Goal: Information Seeking & Learning: Compare options

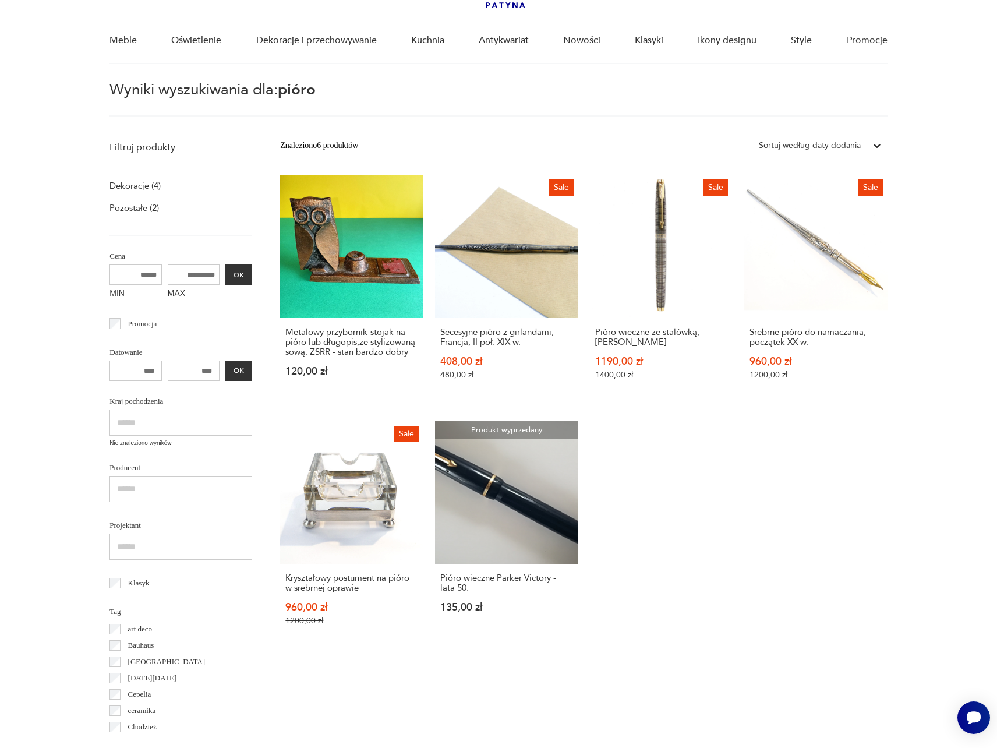
scroll to position [83, 0]
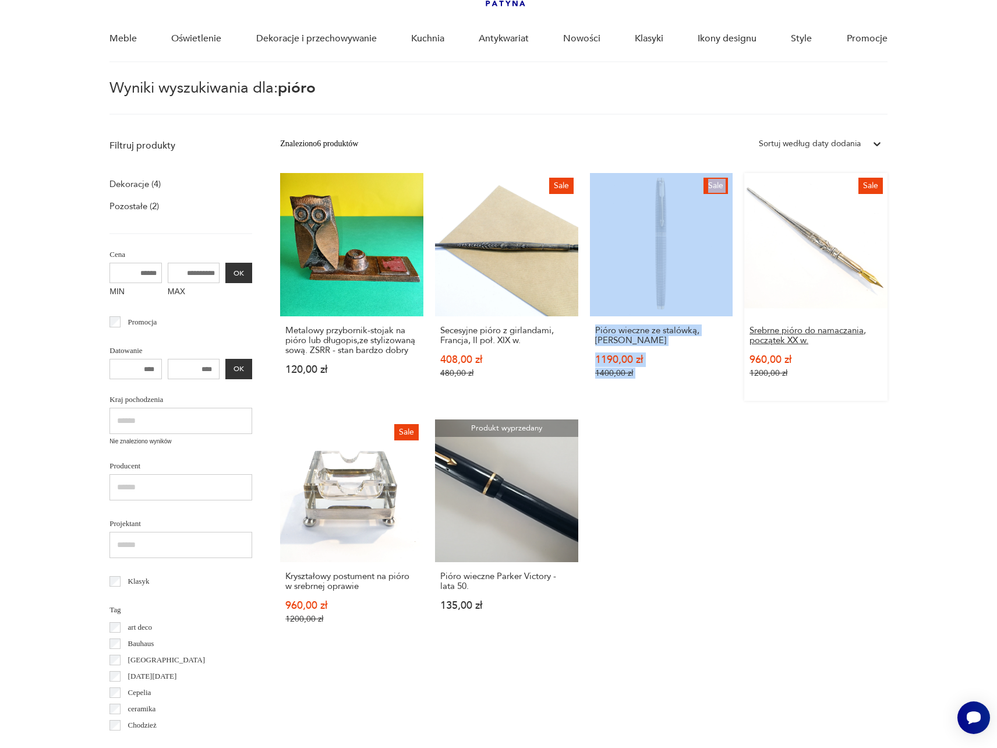
click at [749, 325] on h3 "Srebrne pióro do namaczania, początek XX w." at bounding box center [815, 335] width 133 height 20
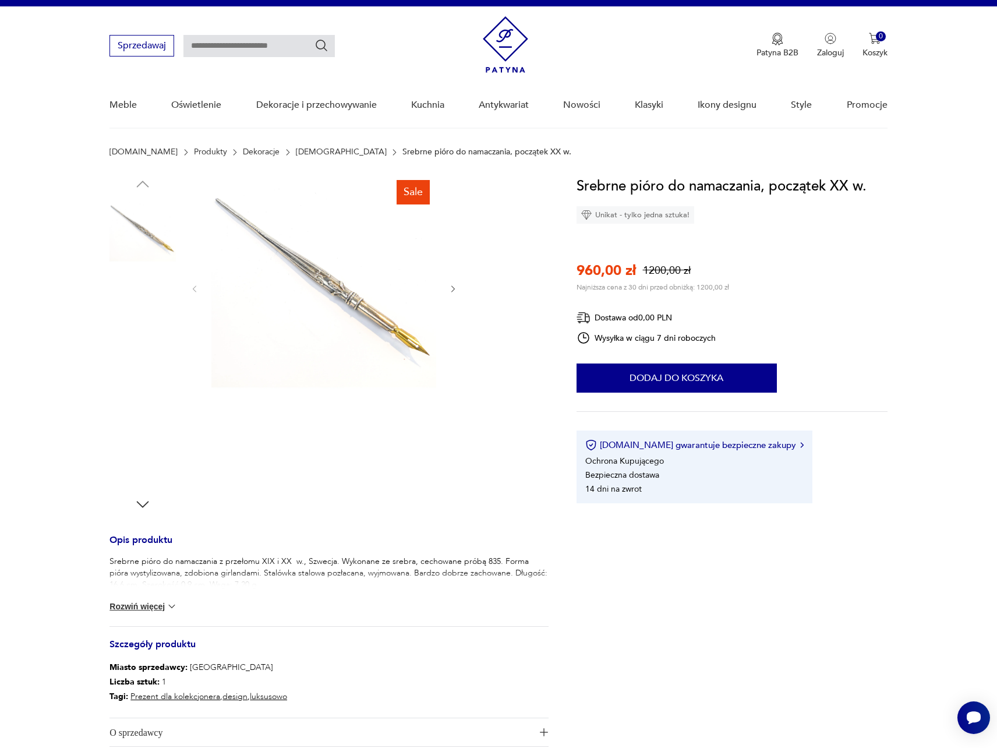
click at [341, 305] on img at bounding box center [323, 287] width 225 height 225
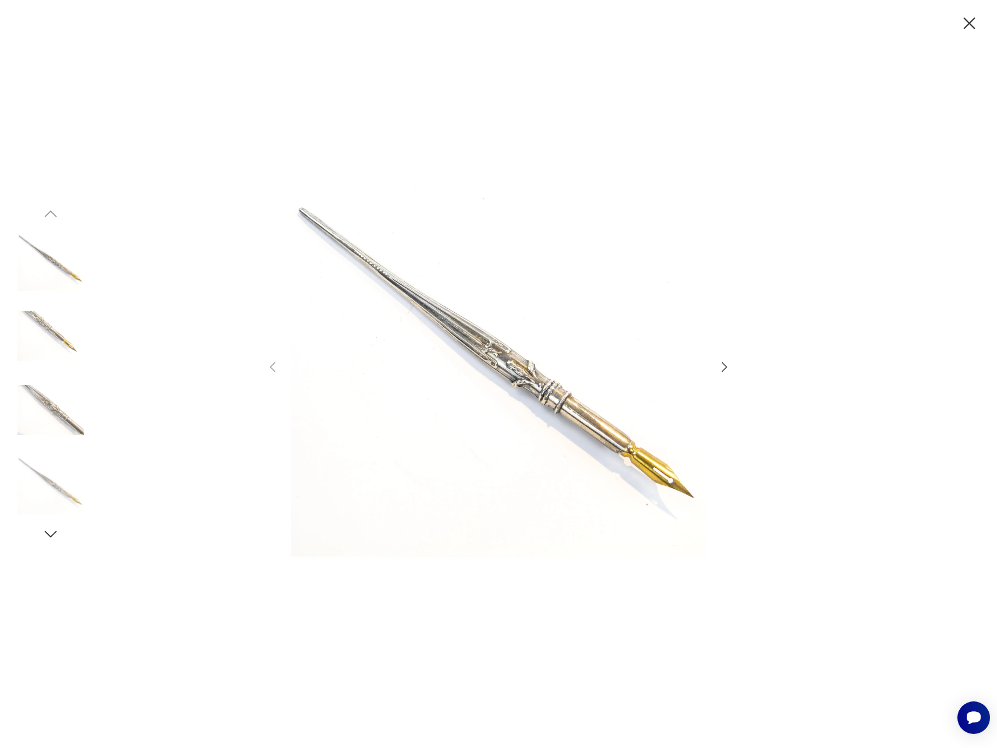
click at [721, 366] on icon "button" at bounding box center [724, 367] width 14 height 14
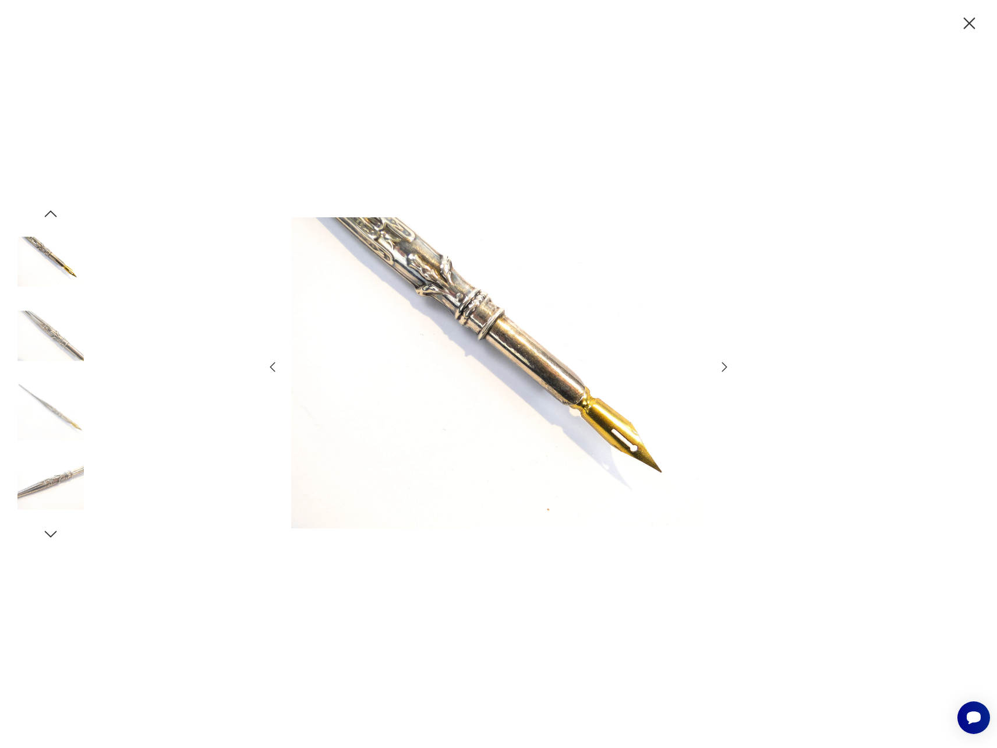
click at [723, 370] on icon "button" at bounding box center [724, 366] width 5 height 9
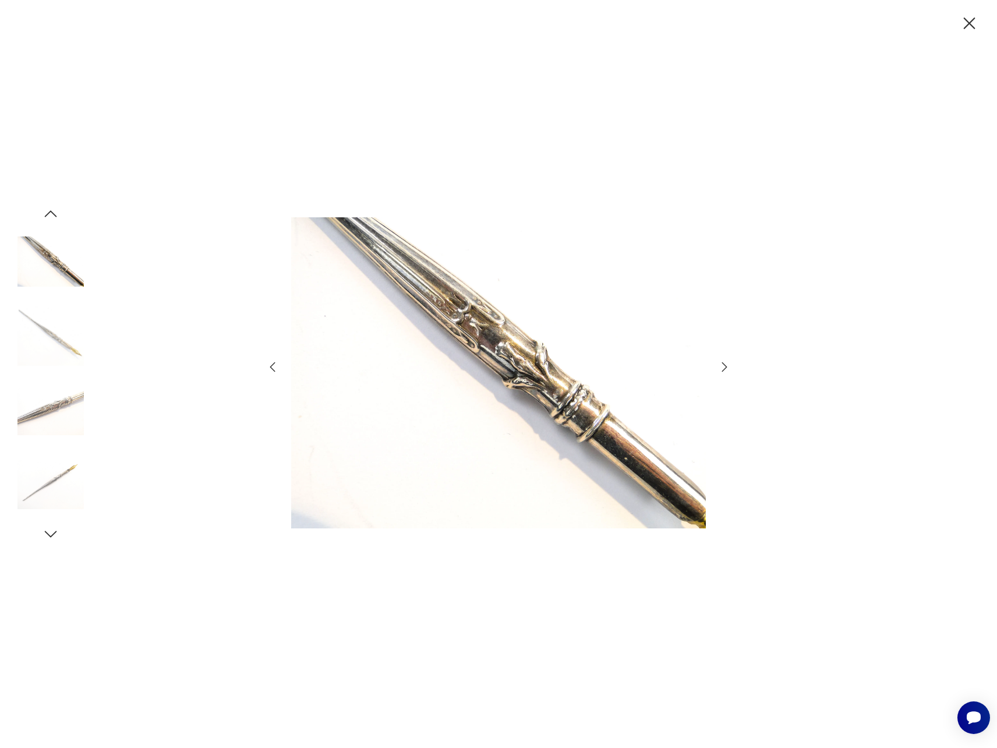
click at [723, 370] on icon "button" at bounding box center [724, 366] width 5 height 9
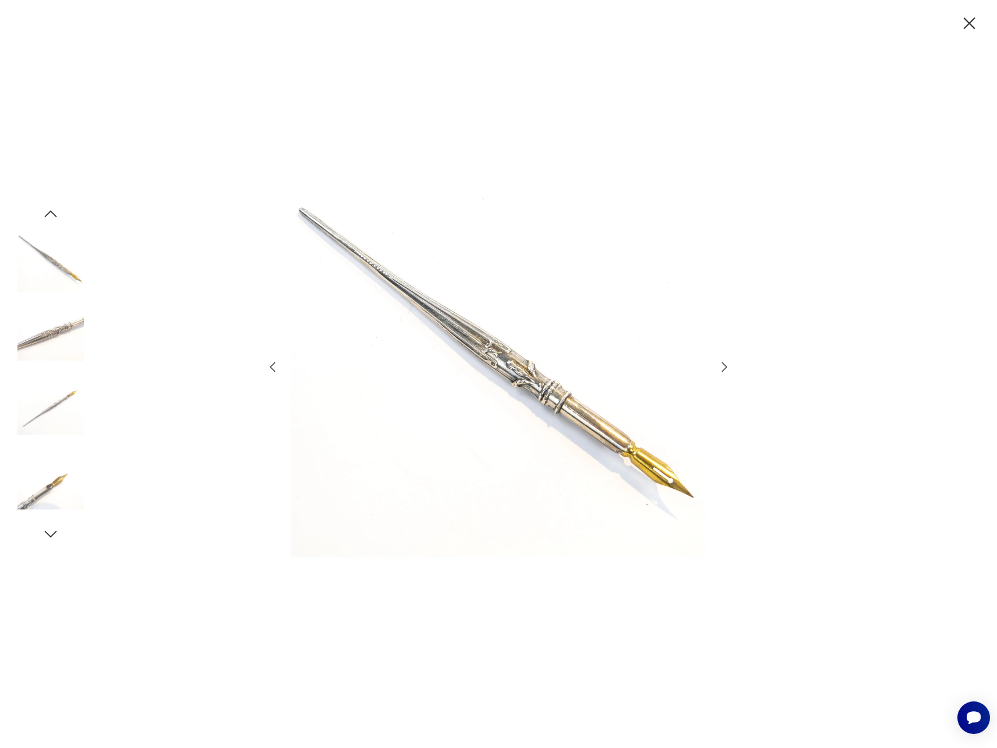
click at [723, 370] on icon "button" at bounding box center [724, 366] width 5 height 9
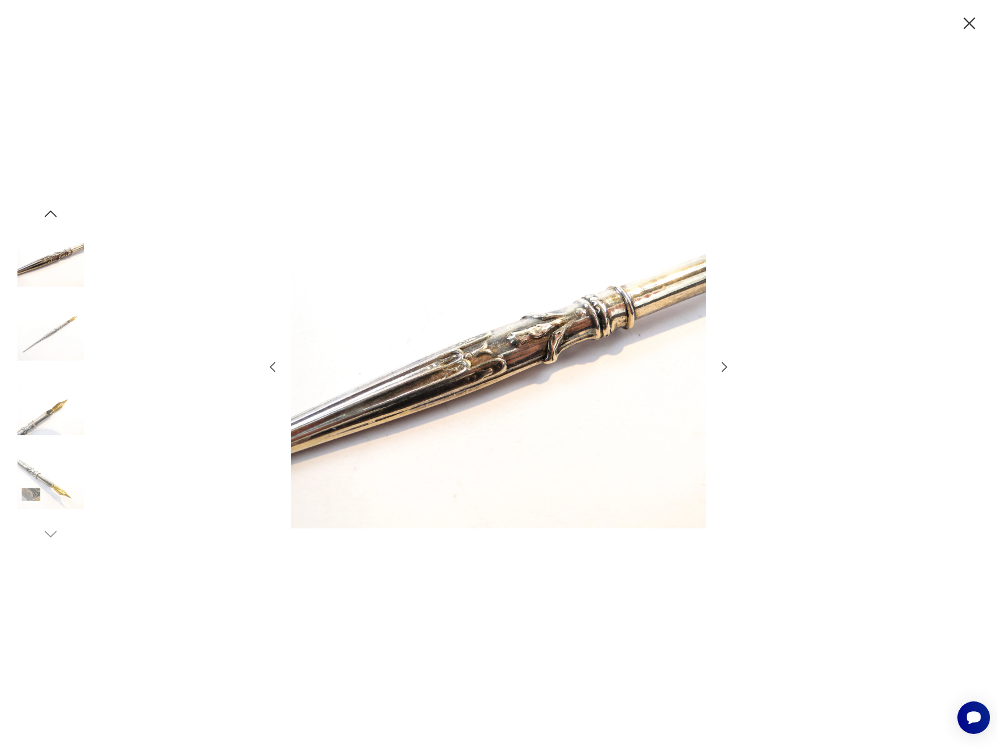
click at [723, 370] on icon "button" at bounding box center [724, 366] width 5 height 9
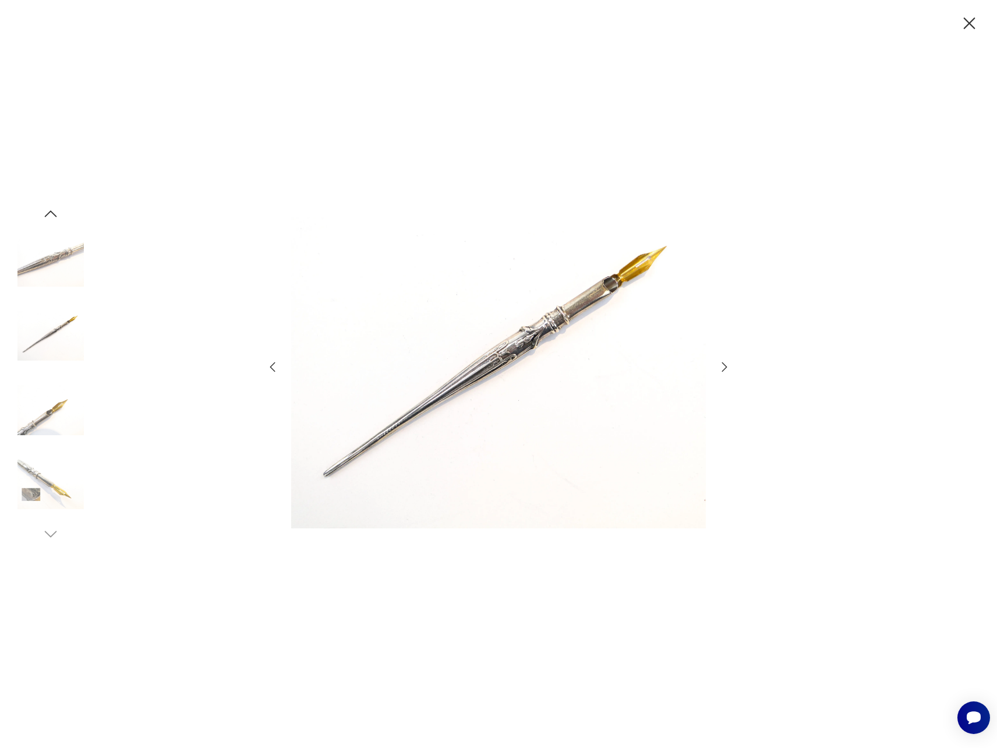
click at [723, 371] on icon "button" at bounding box center [724, 367] width 14 height 14
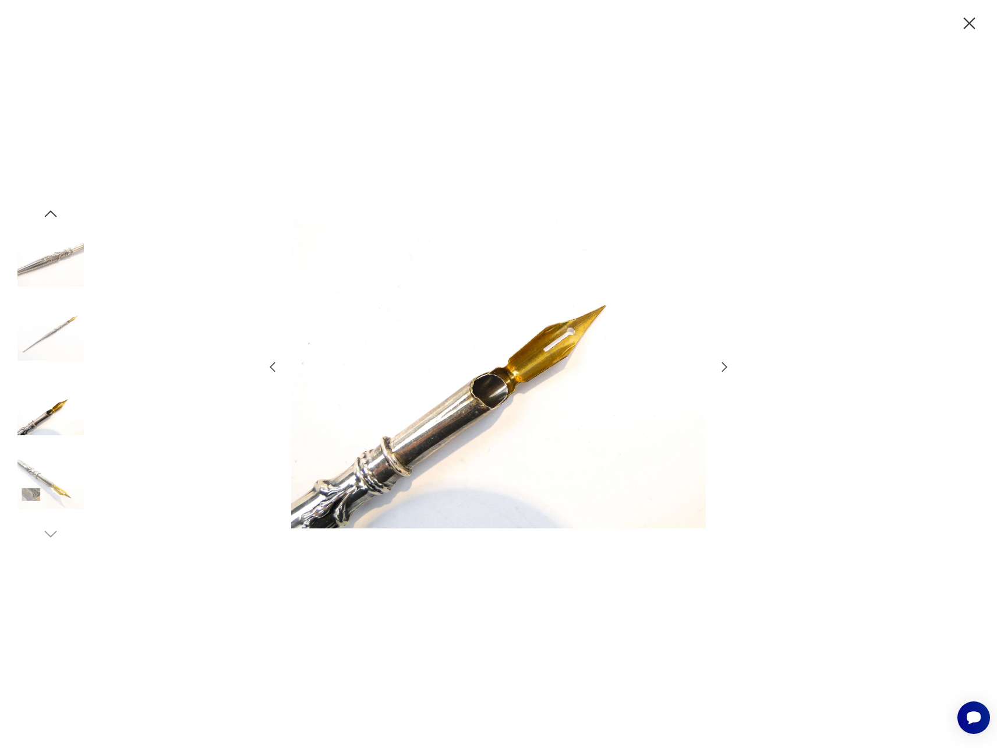
click at [723, 371] on icon "button" at bounding box center [724, 367] width 14 height 14
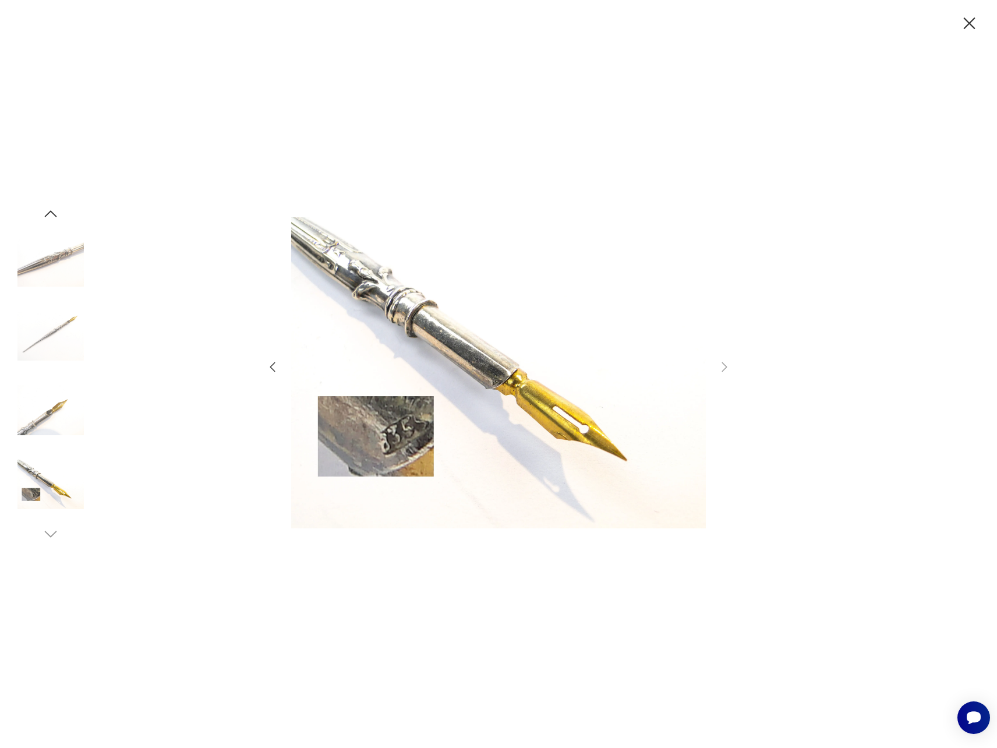
click at [969, 24] on icon "button" at bounding box center [970, 23] width 12 height 12
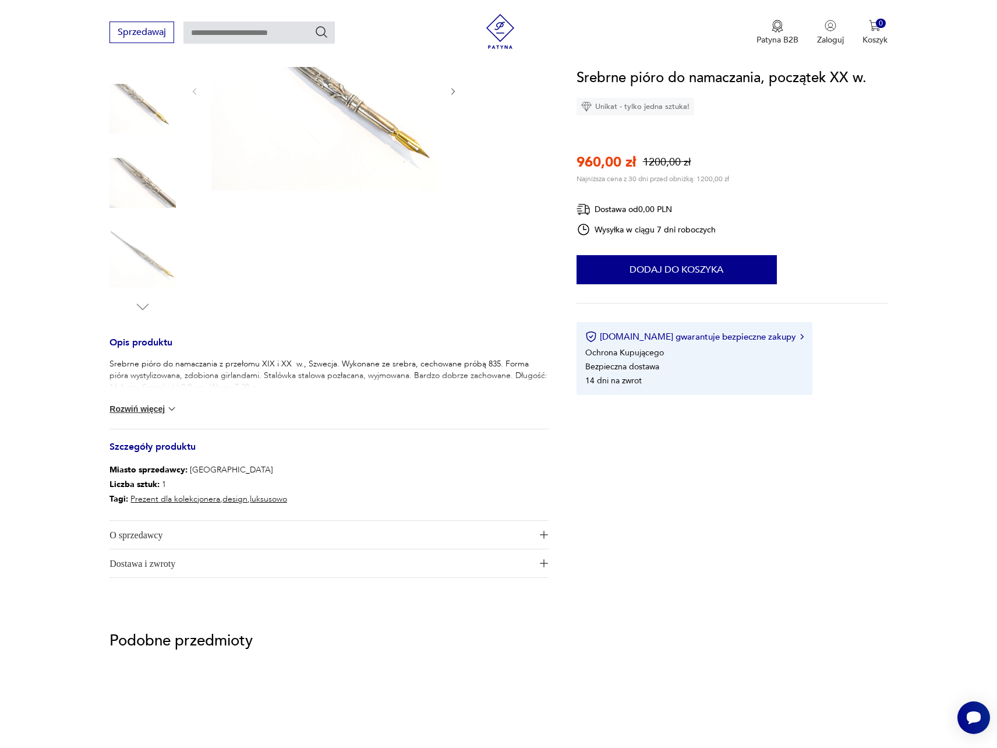
scroll to position [221, 0]
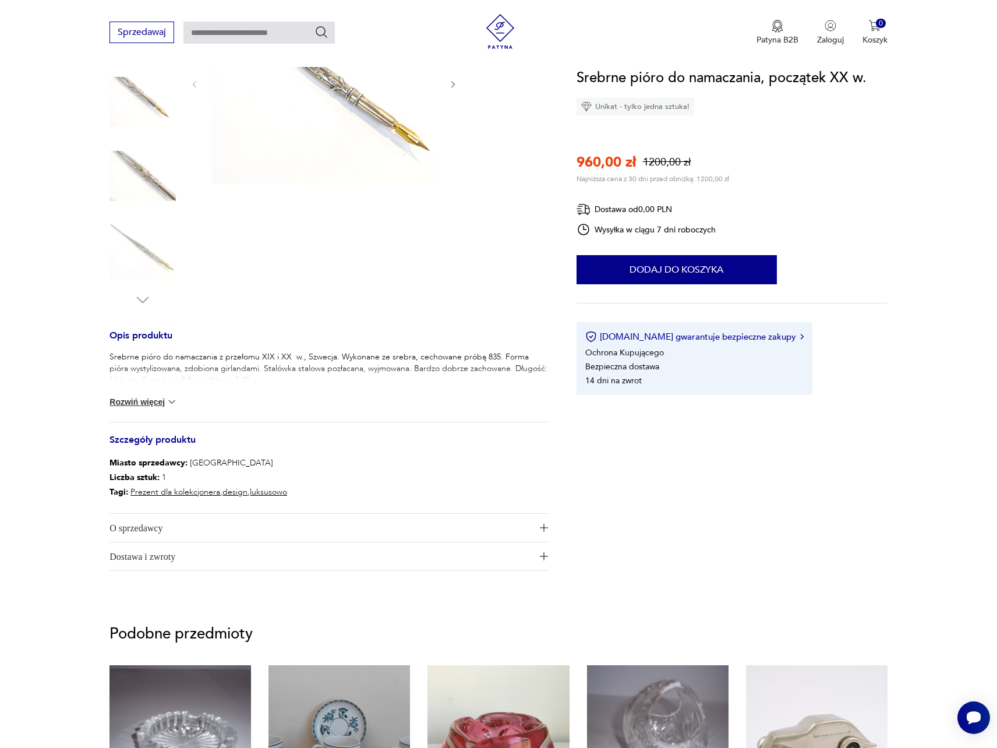
click at [170, 404] on img at bounding box center [172, 402] width 12 height 12
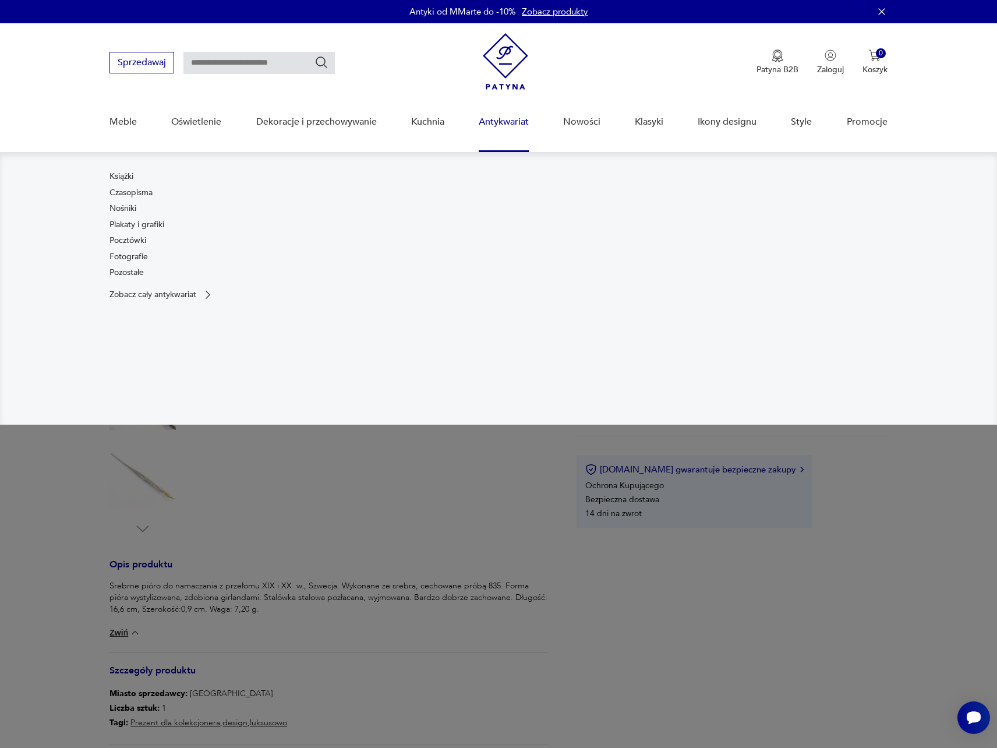
scroll to position [0, 0]
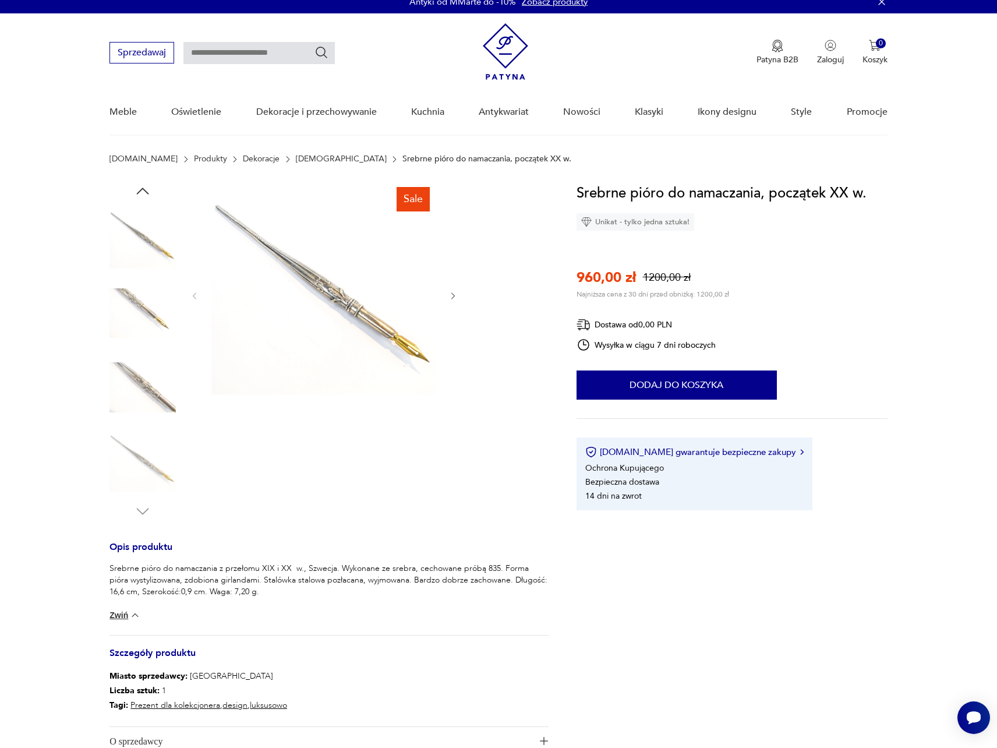
click at [279, 62] on input "text" at bounding box center [258, 53] width 151 height 22
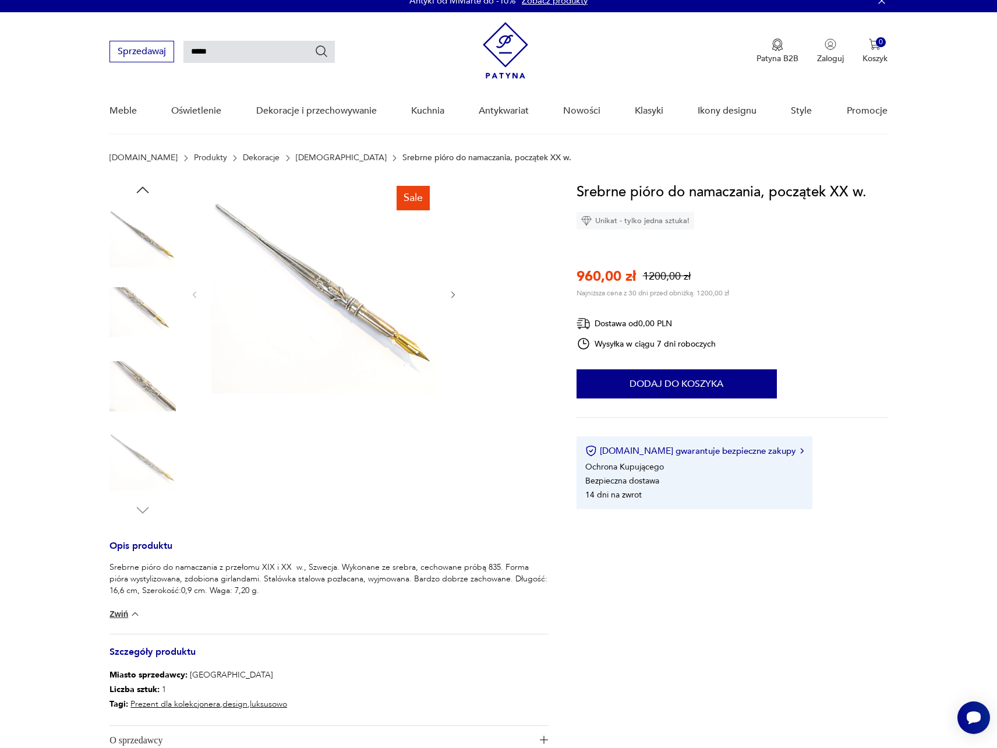
type input "*****"
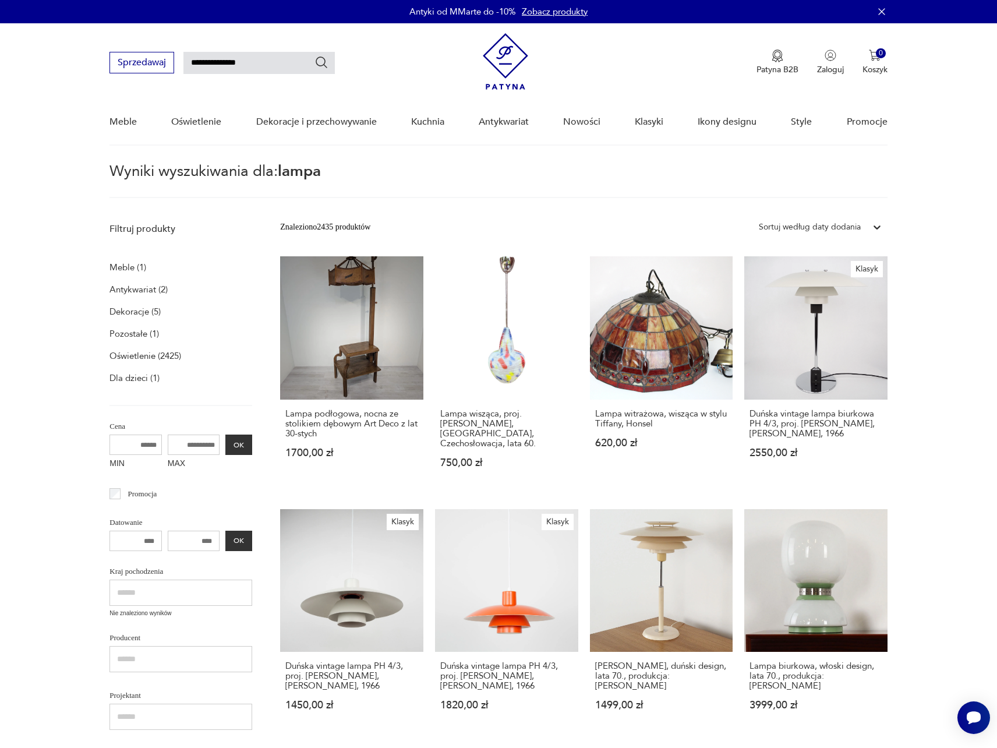
type input "**********"
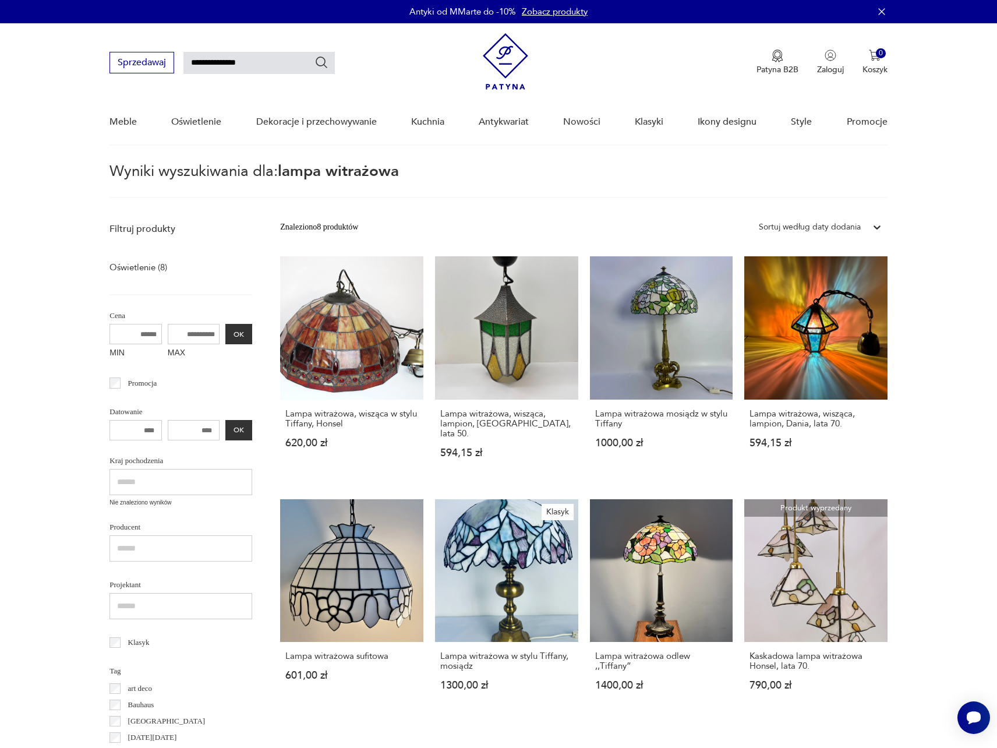
drag, startPoint x: 287, startPoint y: 58, endPoint x: 242, endPoint y: 63, distance: 45.7
click at [226, 60] on input "**********" at bounding box center [258, 63] width 151 height 22
drag, startPoint x: 278, startPoint y: 63, endPoint x: 217, endPoint y: 64, distance: 61.1
click at [217, 64] on input "**********" at bounding box center [258, 63] width 151 height 22
type input "*****"
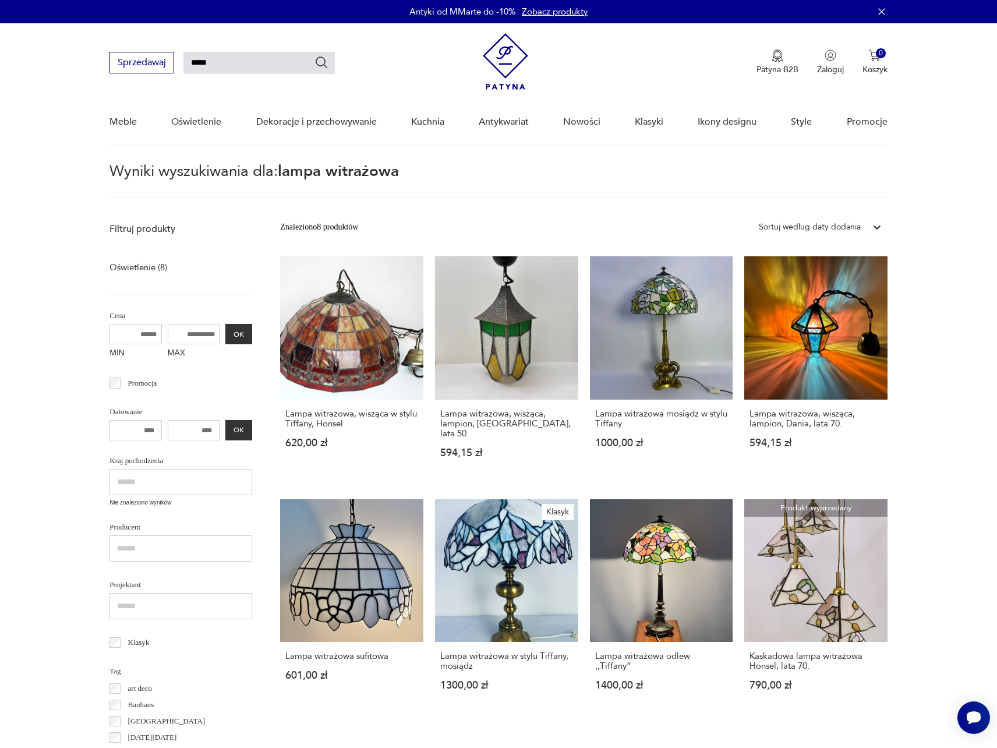
type input "*****"
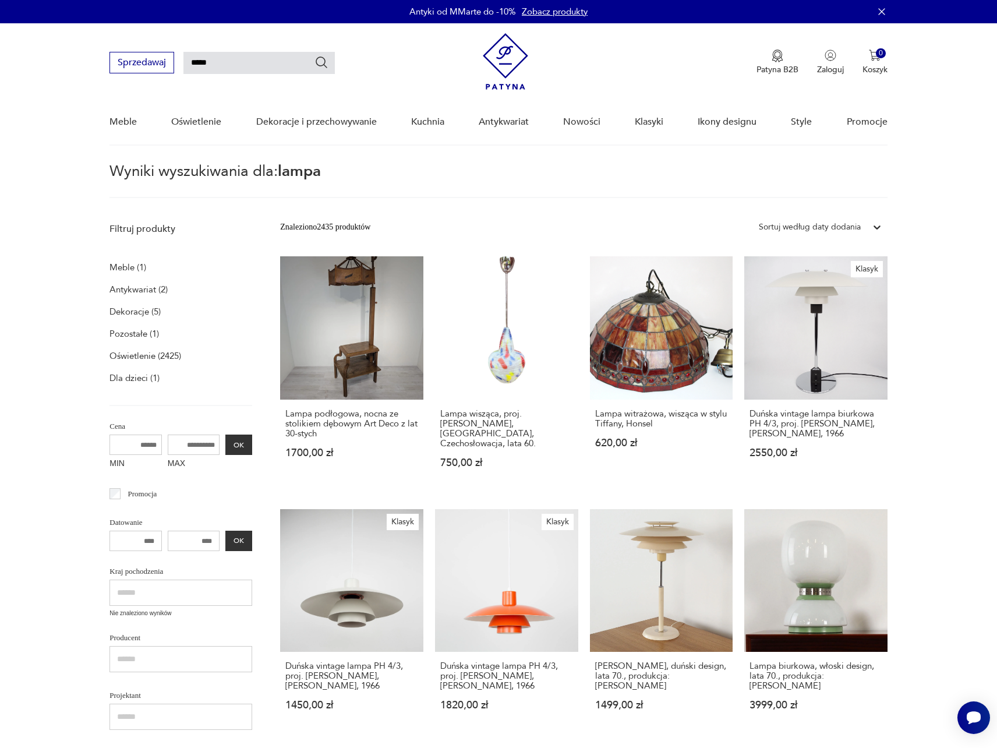
scroll to position [0, 1]
click at [875, 227] on icon at bounding box center [876, 227] width 7 height 4
click at [858, 307] on div "Sortuj według ceny (od największej)" at bounding box center [820, 306] width 135 height 26
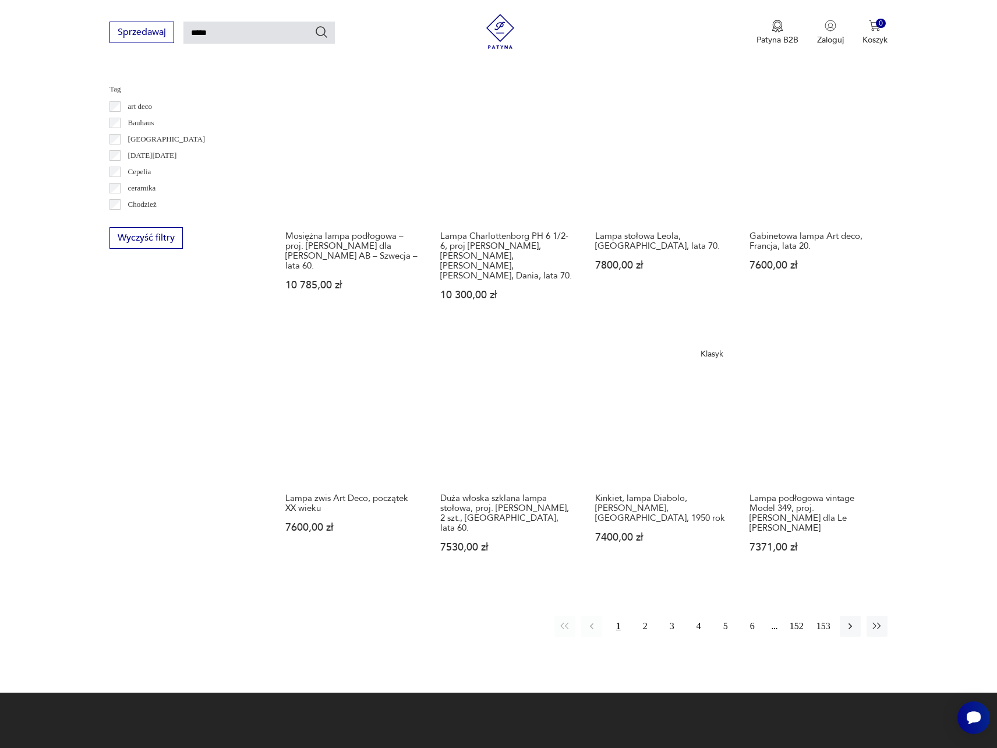
scroll to position [693, 0]
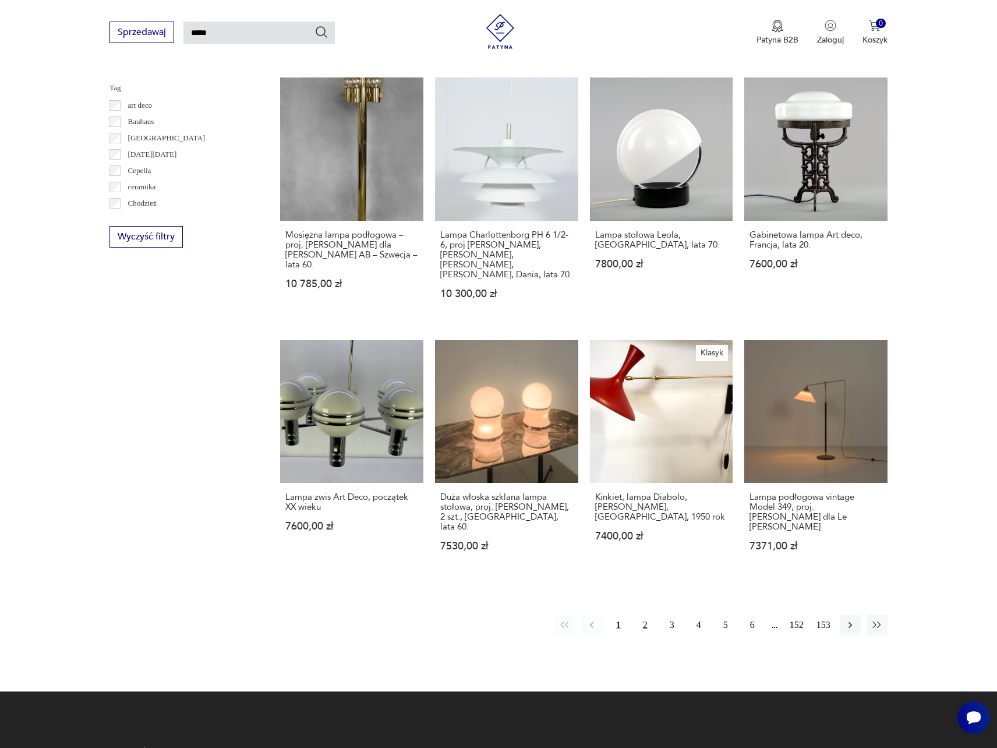
click at [646, 614] on button "2" at bounding box center [645, 624] width 21 height 21
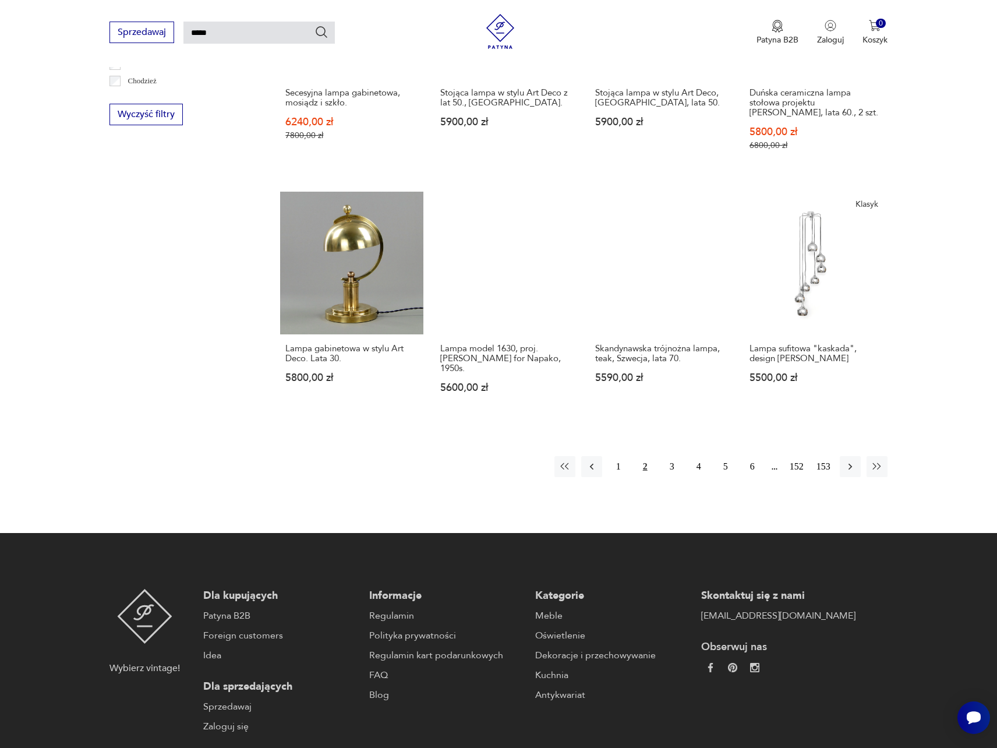
scroll to position [815, 0]
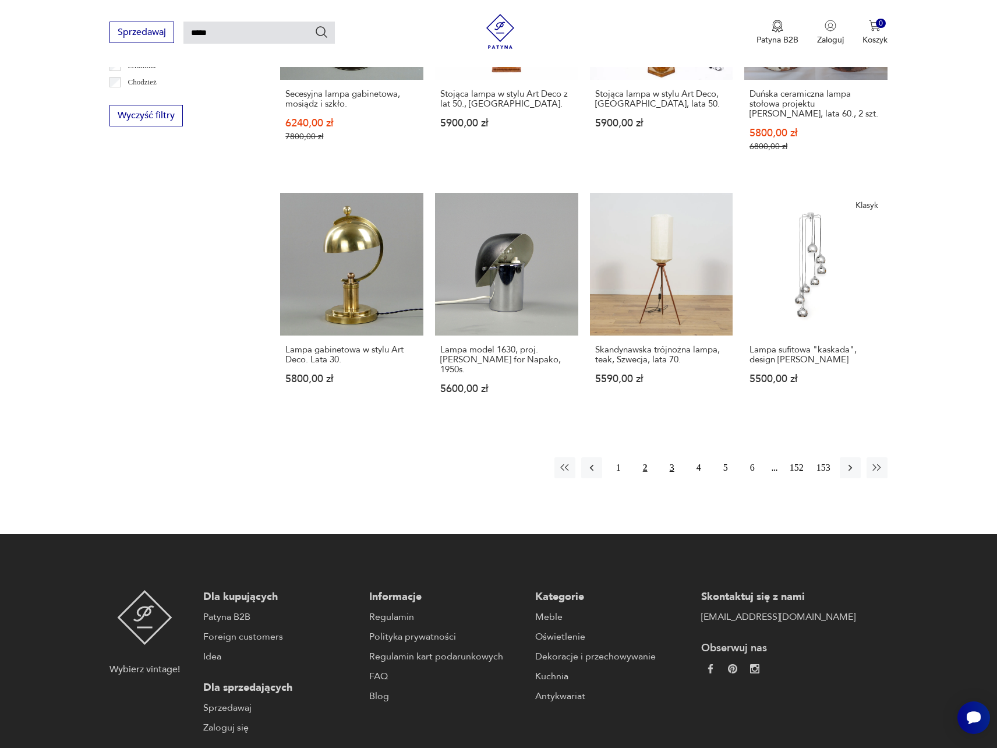
click at [669, 457] on button "3" at bounding box center [671, 467] width 21 height 21
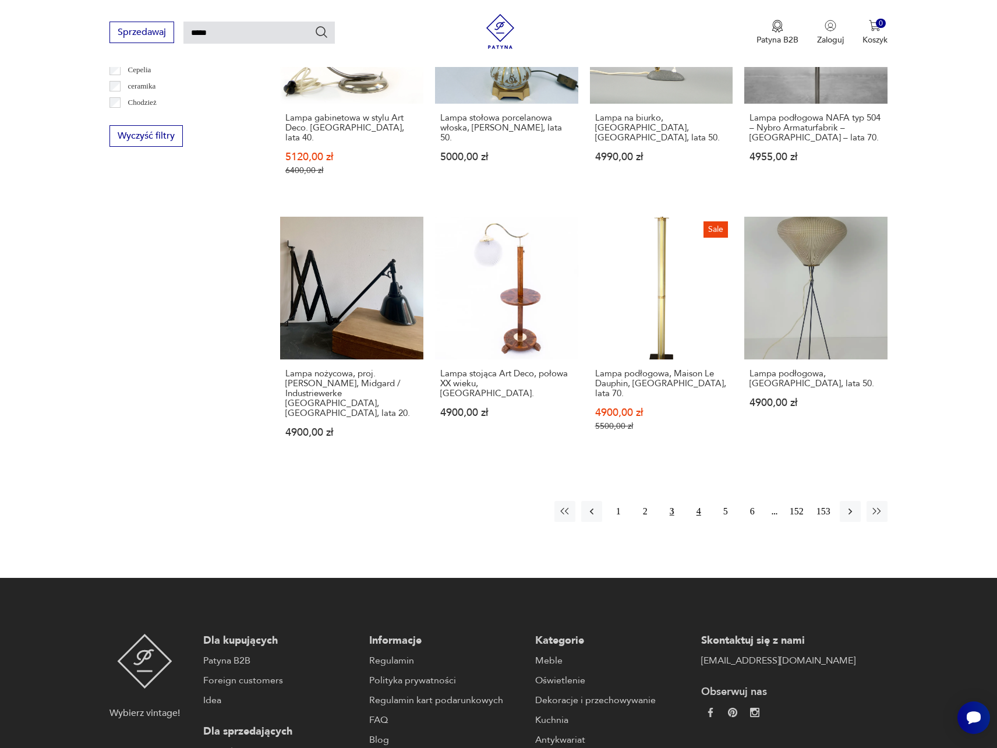
click at [696, 501] on button "4" at bounding box center [698, 511] width 21 height 21
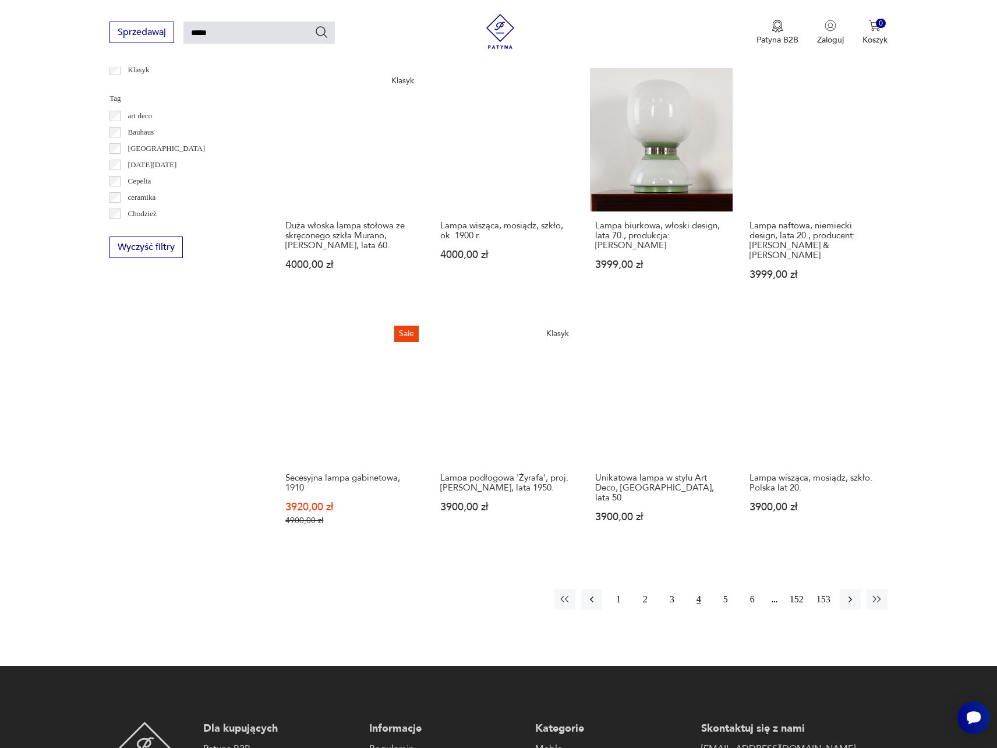
scroll to position [684, 0]
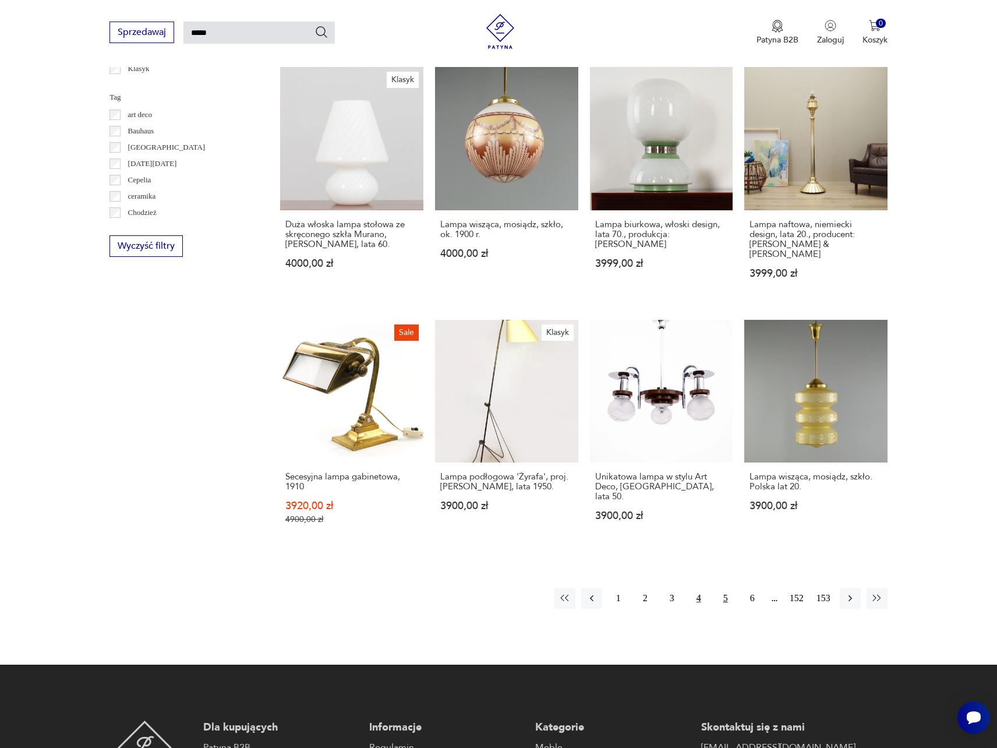
click at [723, 588] on button "5" at bounding box center [725, 598] width 21 height 21
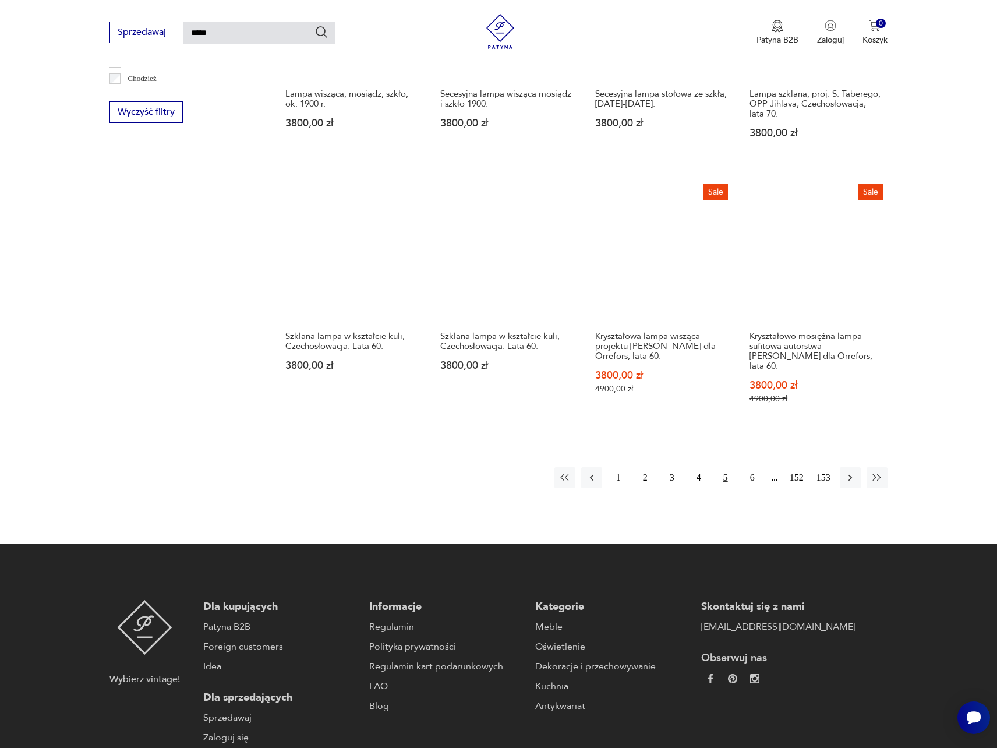
scroll to position [819, 0]
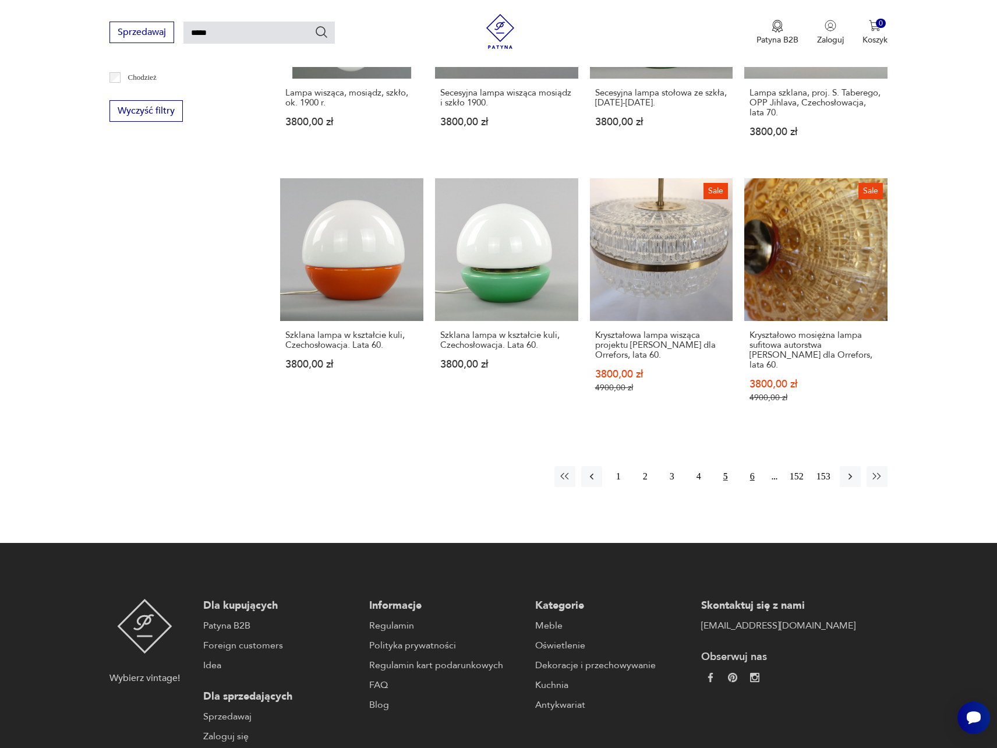
click at [755, 466] on button "6" at bounding box center [752, 476] width 21 height 21
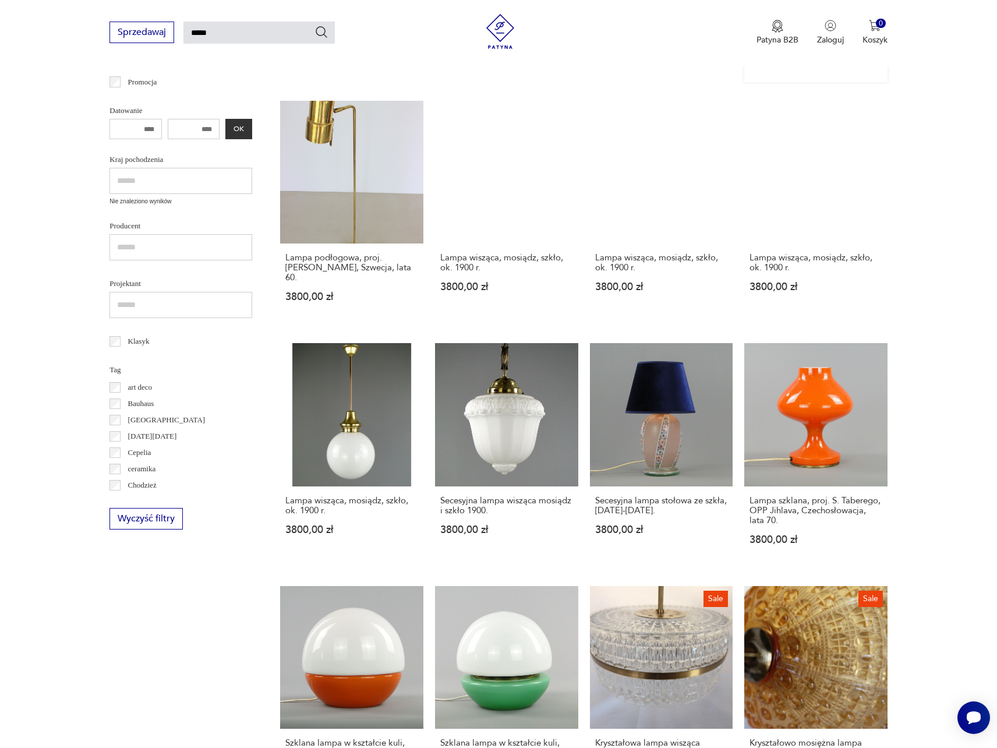
scroll to position [42, 0]
